Goal: Feedback & Contribution: Contribute content

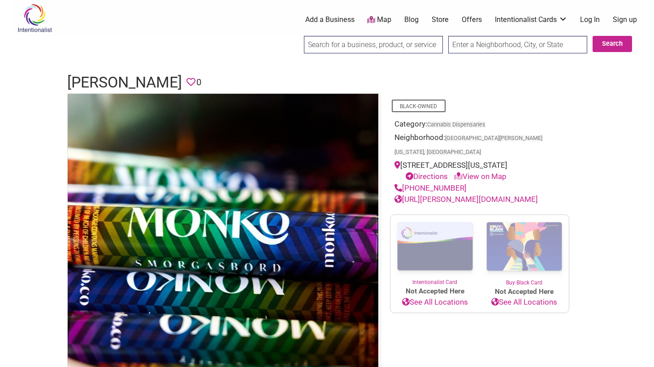
click at [324, 15] on link "Add a Business" at bounding box center [329, 20] width 49 height 10
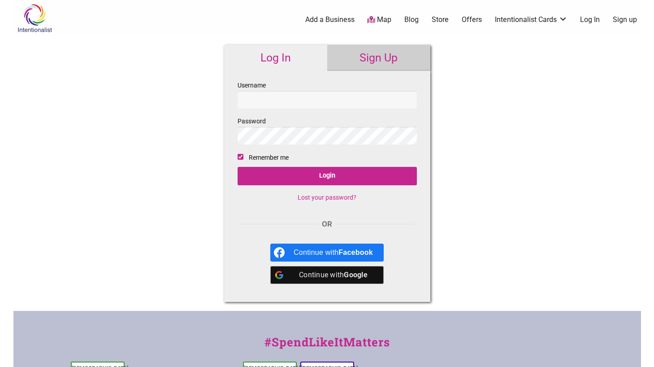
click at [375, 56] on link "Sign Up" at bounding box center [378, 58] width 103 height 26
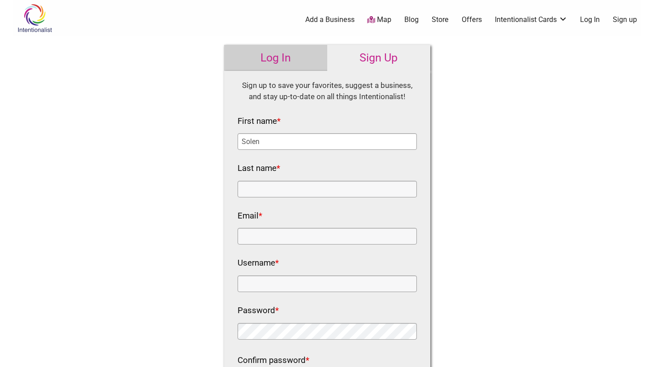
type input "Solen"
type input "[PERSON_NAME]"
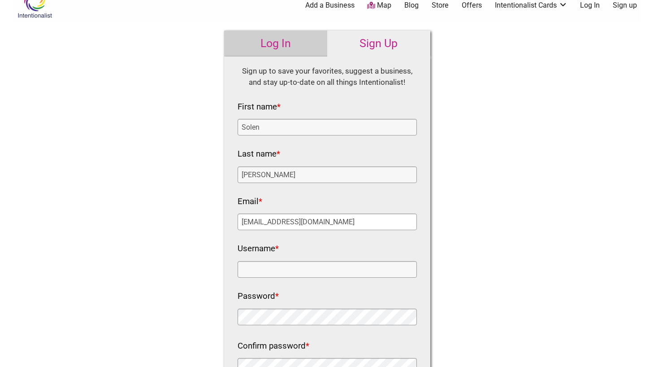
scroll to position [36, 0]
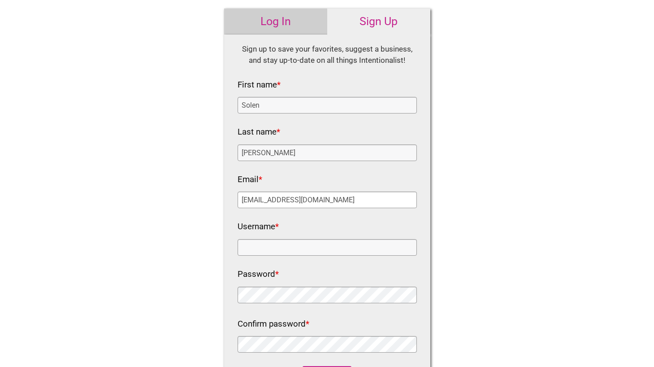
type input "email@donfuegocannabis.com"
click at [287, 250] on input "Username *" at bounding box center [327, 247] width 179 height 17
type input "donfuegodispensary"
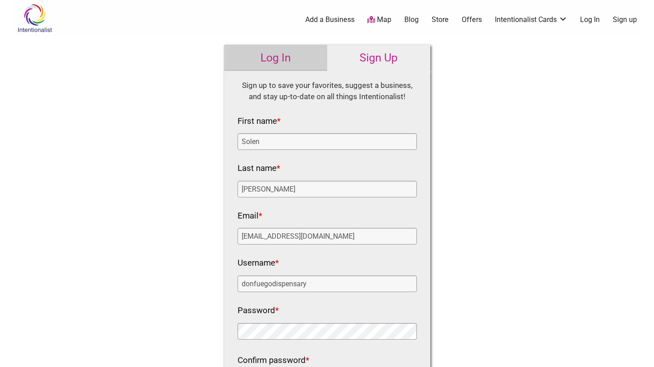
scroll to position [297, 0]
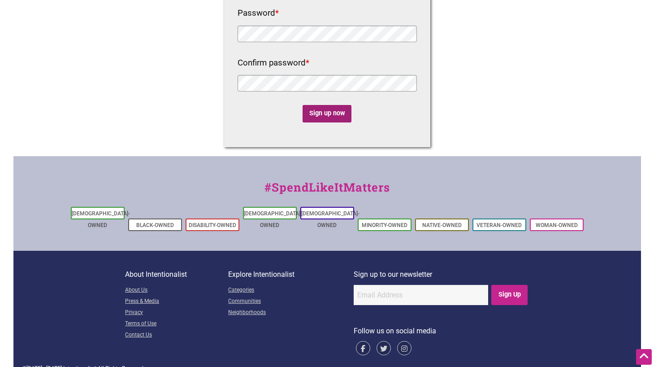
click at [326, 115] on input "Sign up now" at bounding box center [327, 113] width 49 height 17
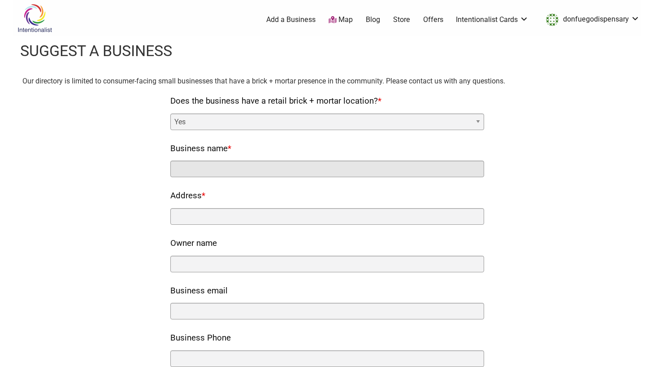
paste input "Don Fuego Licensed Dispensary"
type input "Don Fuego Licensed Dispensary"
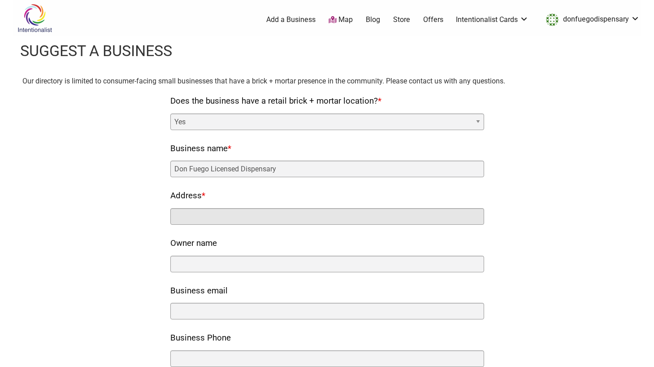
paste input "1126B 9th St NW"
paste input ", Washington, DC 20001"
type input "1126B 9th St NW, Washington, DC 20001"
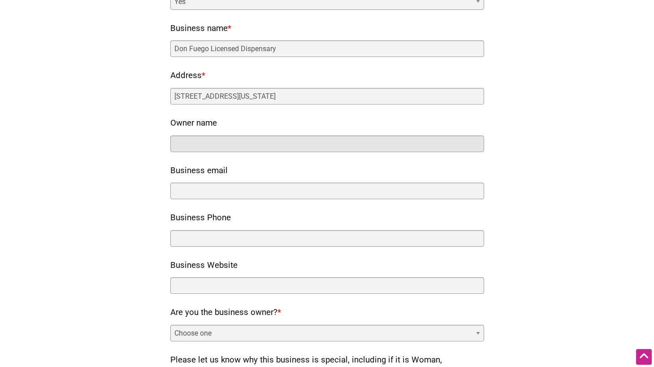
scroll to position [139, 0]
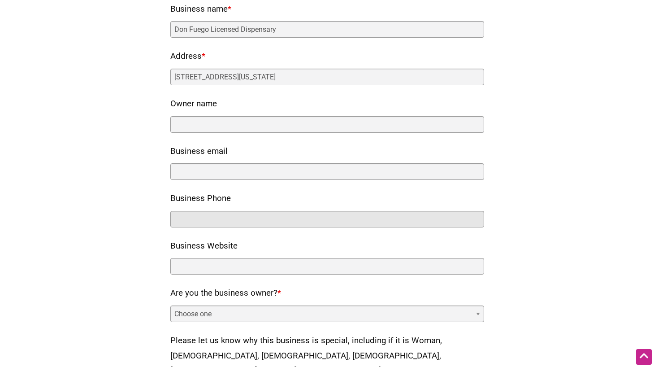
paste input "(202) 420-8318"
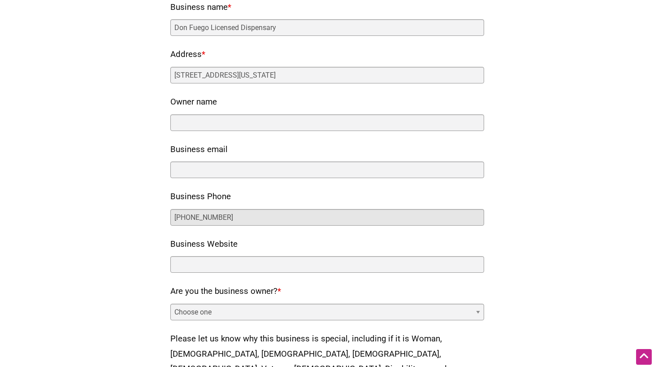
scroll to position [144, 0]
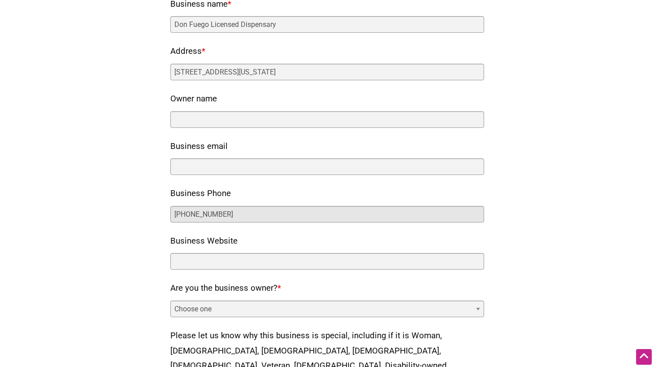
type input "(202) 420-8318"
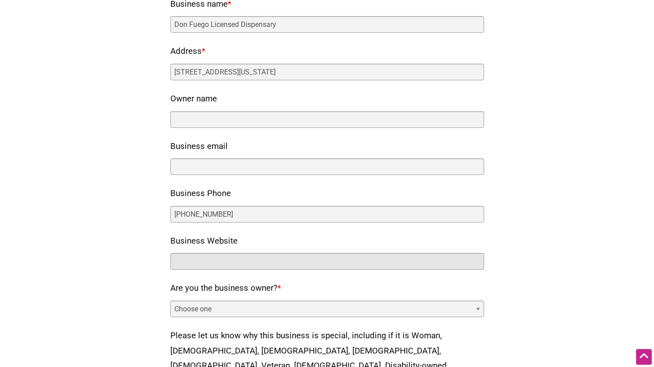
paste input "https://www.donfuegocannabis.com"
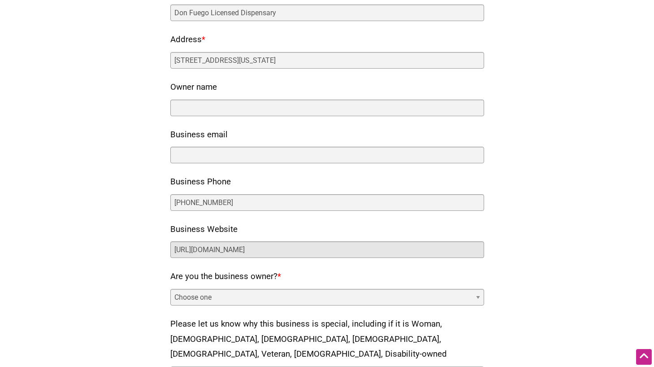
type input "https://www.donfuegocannabis.com"
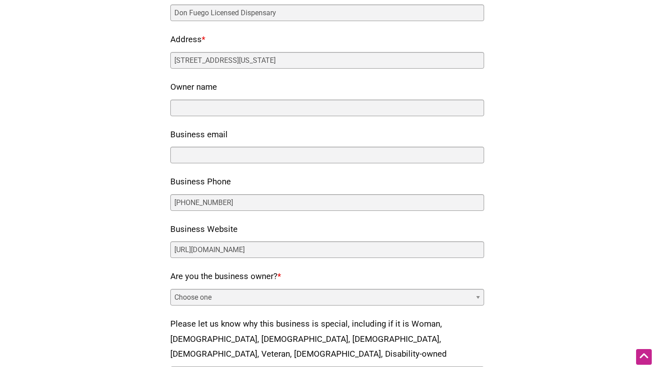
select select "yes"
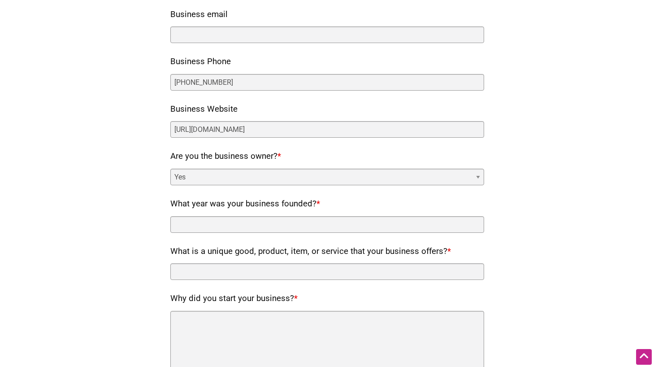
scroll to position [349, 0]
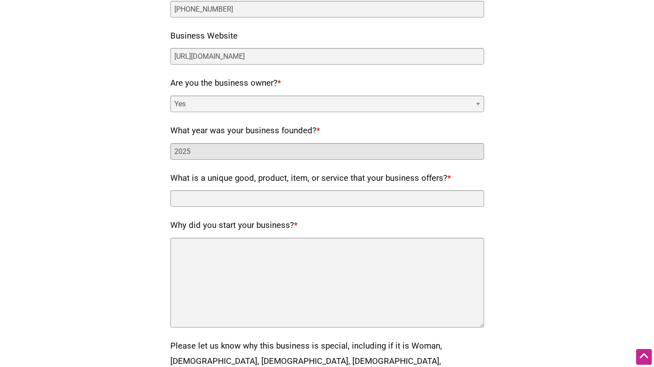
type input "2025"
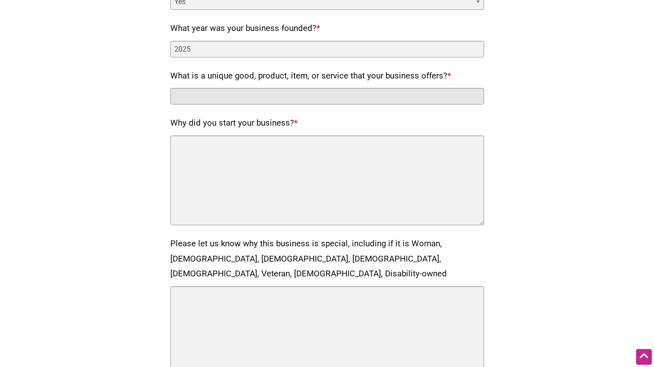
scroll to position [336, 0]
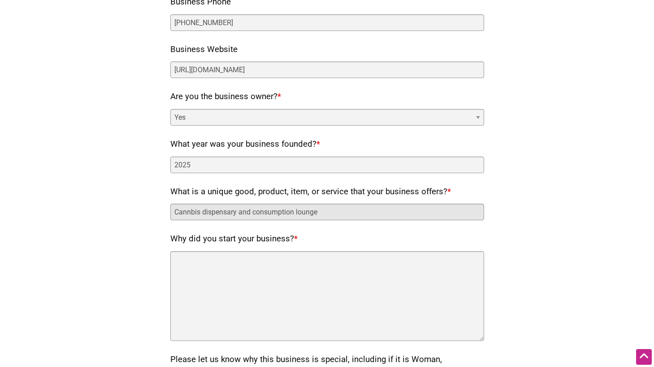
type input "Cannbis dispensary and consumption lounge"
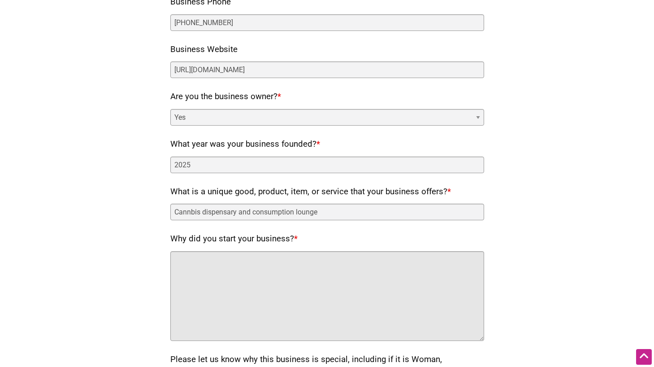
click at [283, 266] on textarea "Why did you start your business? *" at bounding box center [327, 296] width 314 height 90
paste textarea "David and Sarah are hellbent on providing a complete high-end cannabis experien…"
drag, startPoint x: 243, startPoint y: 257, endPoint x: 161, endPoint y: 252, distance: 82.3
click at [161, 252] on div "Our directory is limited to consumer-facing small businesses that have a brick …" at bounding box center [327, 129] width 610 height 781
type textarea "Hellbent on providing a complete high-end cannabis experience to the DMV."
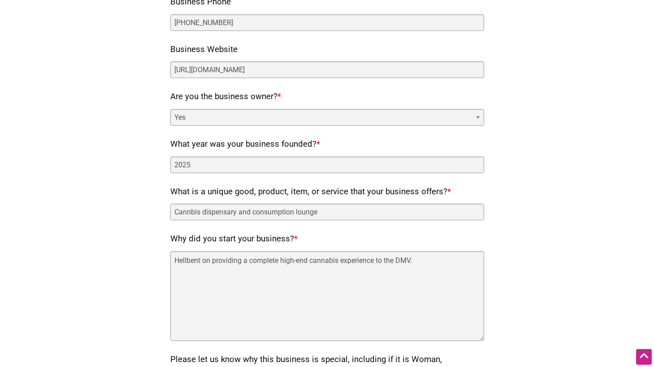
click at [533, 234] on div "Our directory is limited to consumer-facing small businesses that have a brick …" at bounding box center [327, 129] width 610 height 781
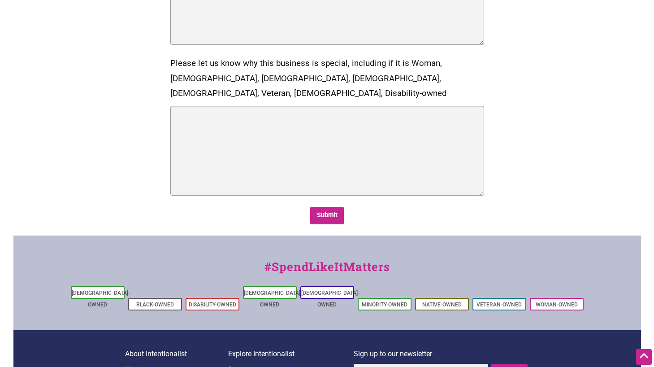
scroll to position [694, 0]
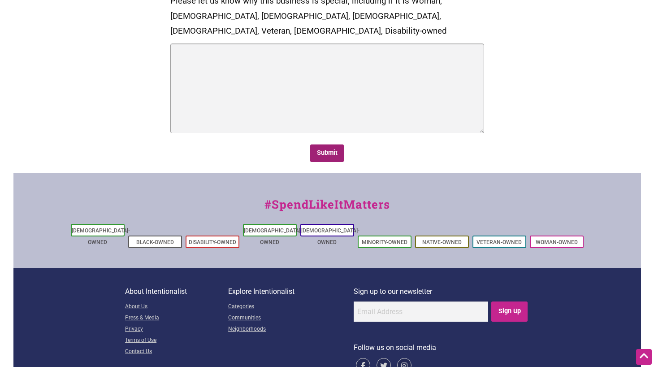
click at [328, 144] on input "Submit" at bounding box center [327, 152] width 34 height 17
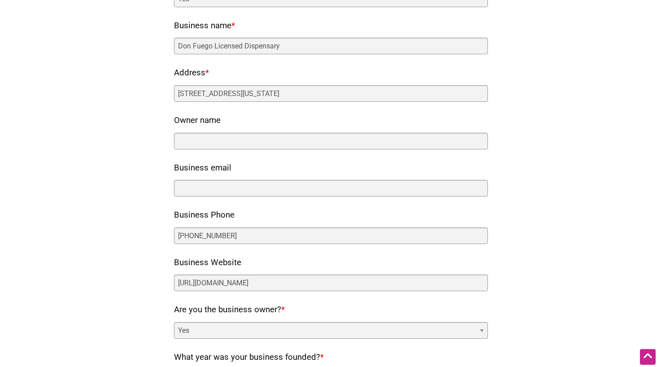
scroll to position [0, 0]
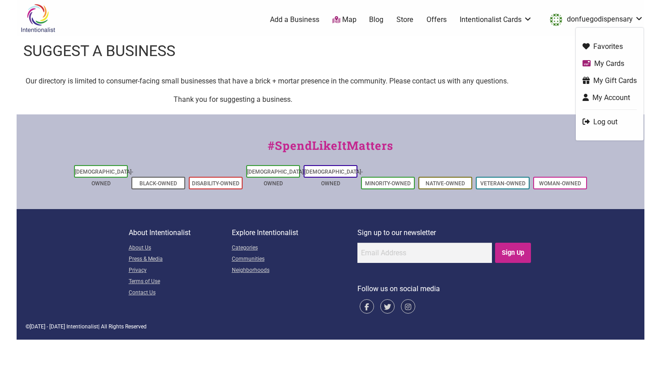
click at [588, 20] on link "donfuegodispensary" at bounding box center [594, 20] width 98 height 16
click at [609, 100] on link "My Account" at bounding box center [610, 97] width 54 height 10
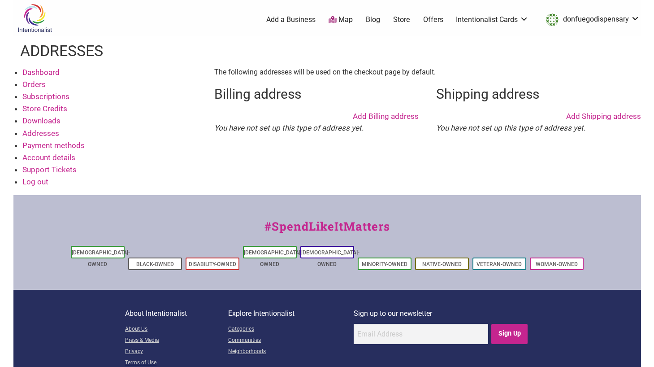
click at [54, 157] on link "Account details" at bounding box center [48, 157] width 53 height 9
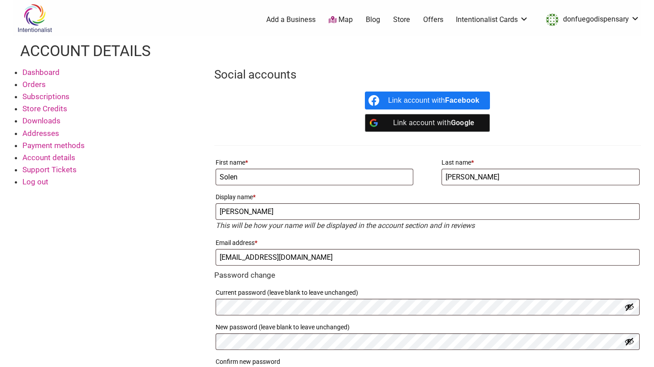
click at [35, 82] on link "Orders" at bounding box center [33, 84] width 23 height 9
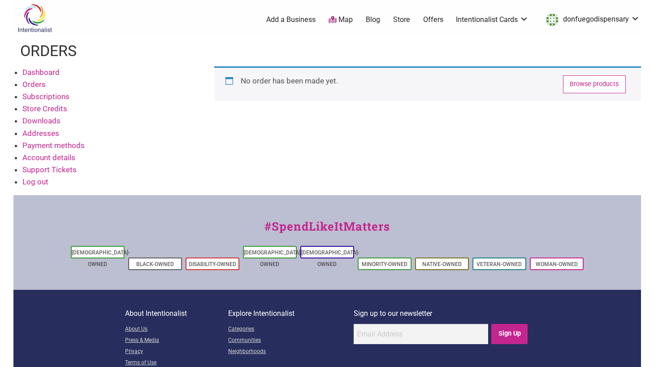
click at [372, 17] on link "Blog" at bounding box center [373, 20] width 14 height 10
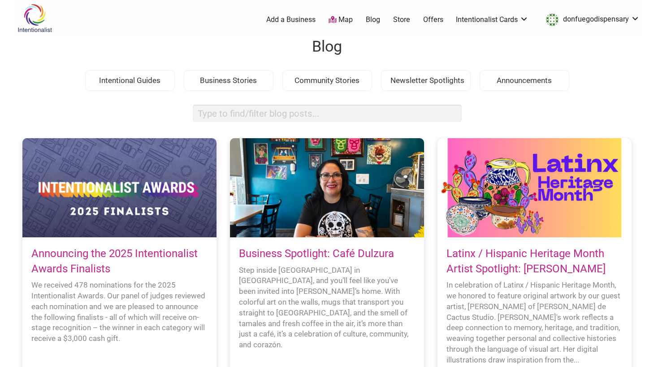
click at [296, 20] on link "Add a Business" at bounding box center [290, 20] width 49 height 10
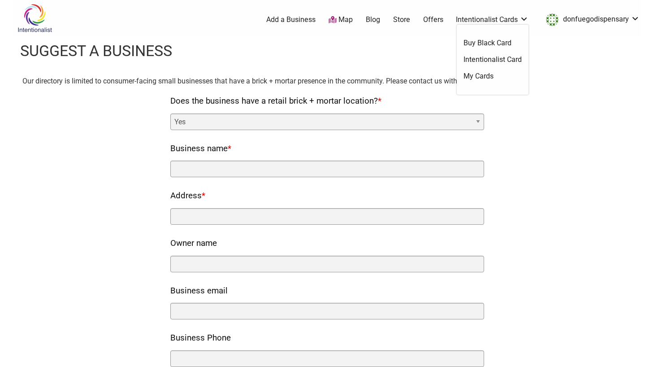
click at [399, 22] on link "Store" at bounding box center [401, 20] width 17 height 10
